Goal: Navigation & Orientation: Find specific page/section

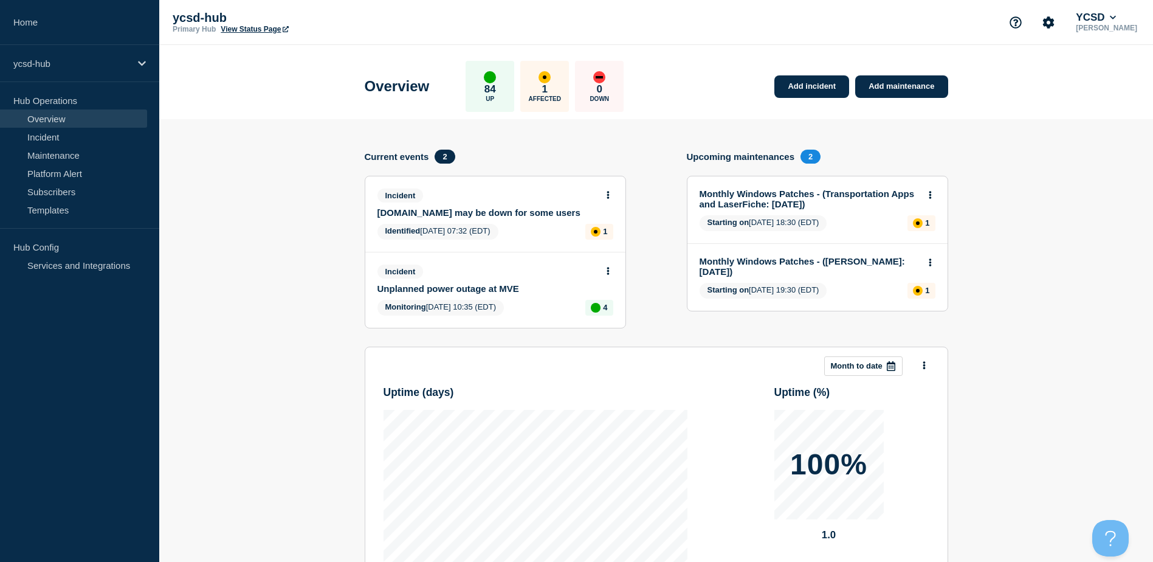
drag, startPoint x: 712, startPoint y: 161, endPoint x: 529, endPoint y: 110, distance: 189.9
click at [712, 161] on h4 "Upcoming maintenances" at bounding box center [741, 156] width 108 height 10
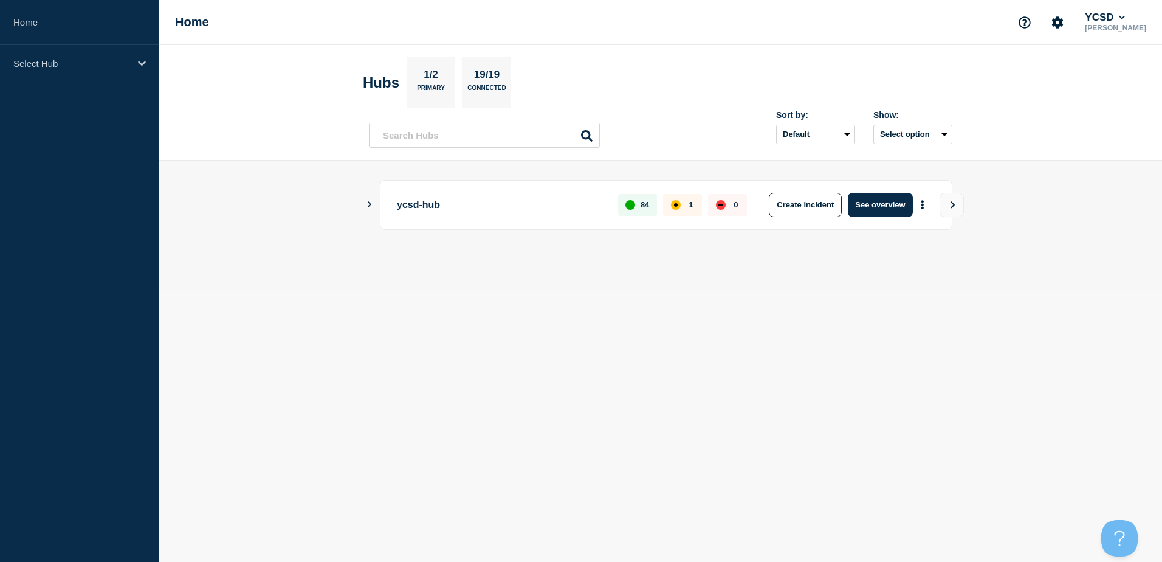
click at [892, 261] on div "ycsd-hub 84 1 0 Create incident See overview" at bounding box center [660, 225] width 583 height 91
